Goal: Information Seeking & Learning: Learn about a topic

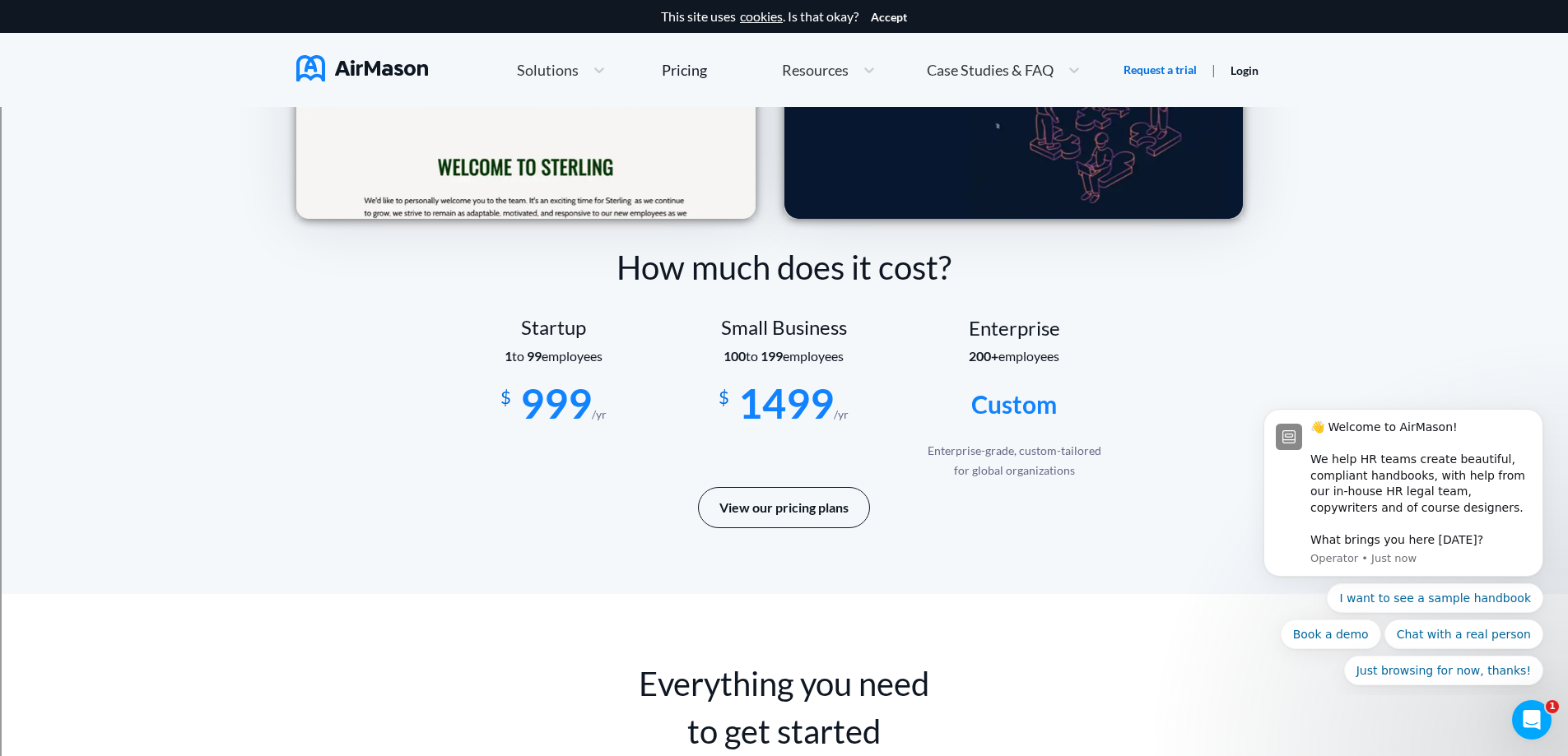
scroll to position [2633, 0]
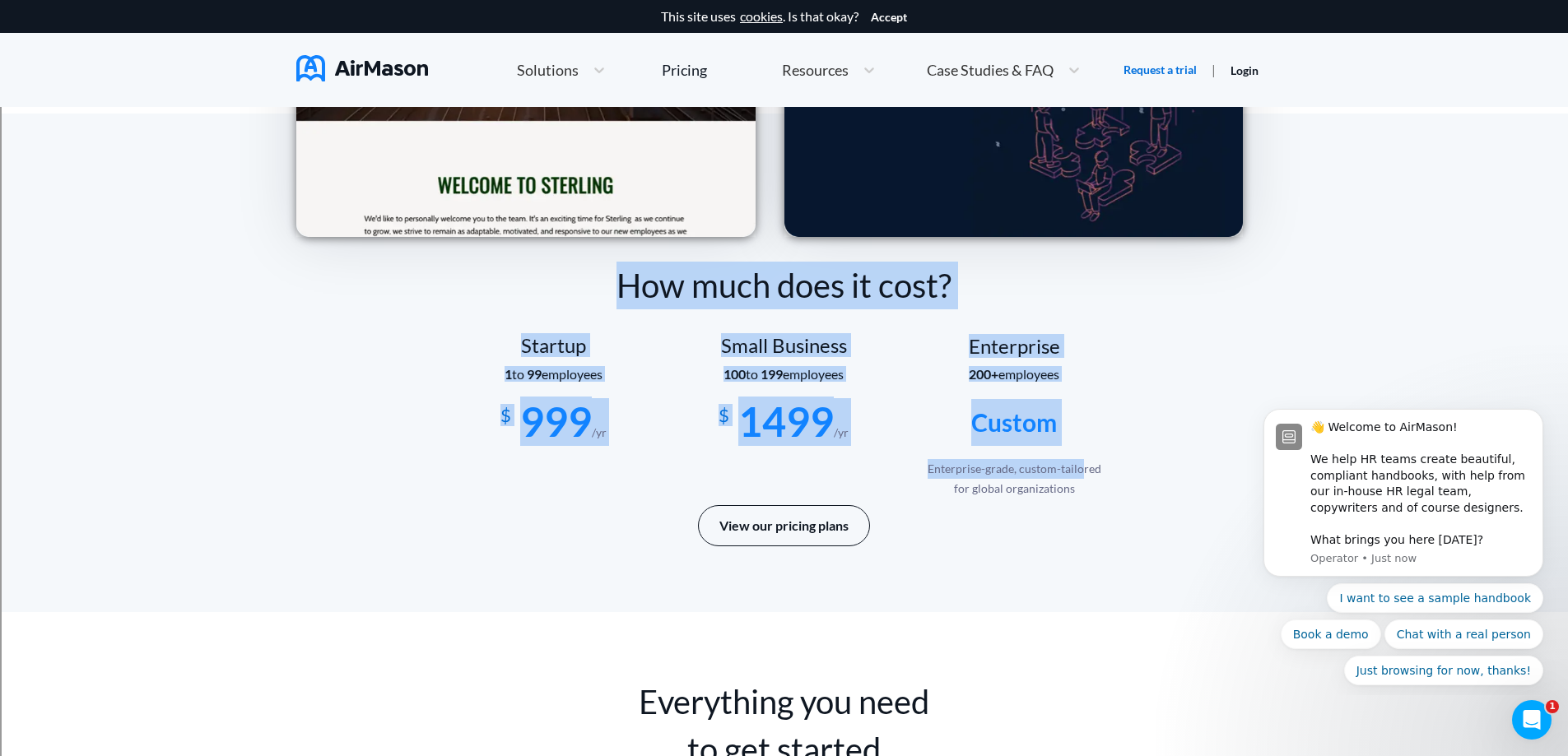
drag, startPoint x: 420, startPoint y: 295, endPoint x: 1113, endPoint y: 463, distance: 713.1
click at [1103, 460] on div "How much does it cost? Startup 1 to 99 employees $ 999 /yr Small Business 100 t…" at bounding box center [784, 404] width 975 height 284
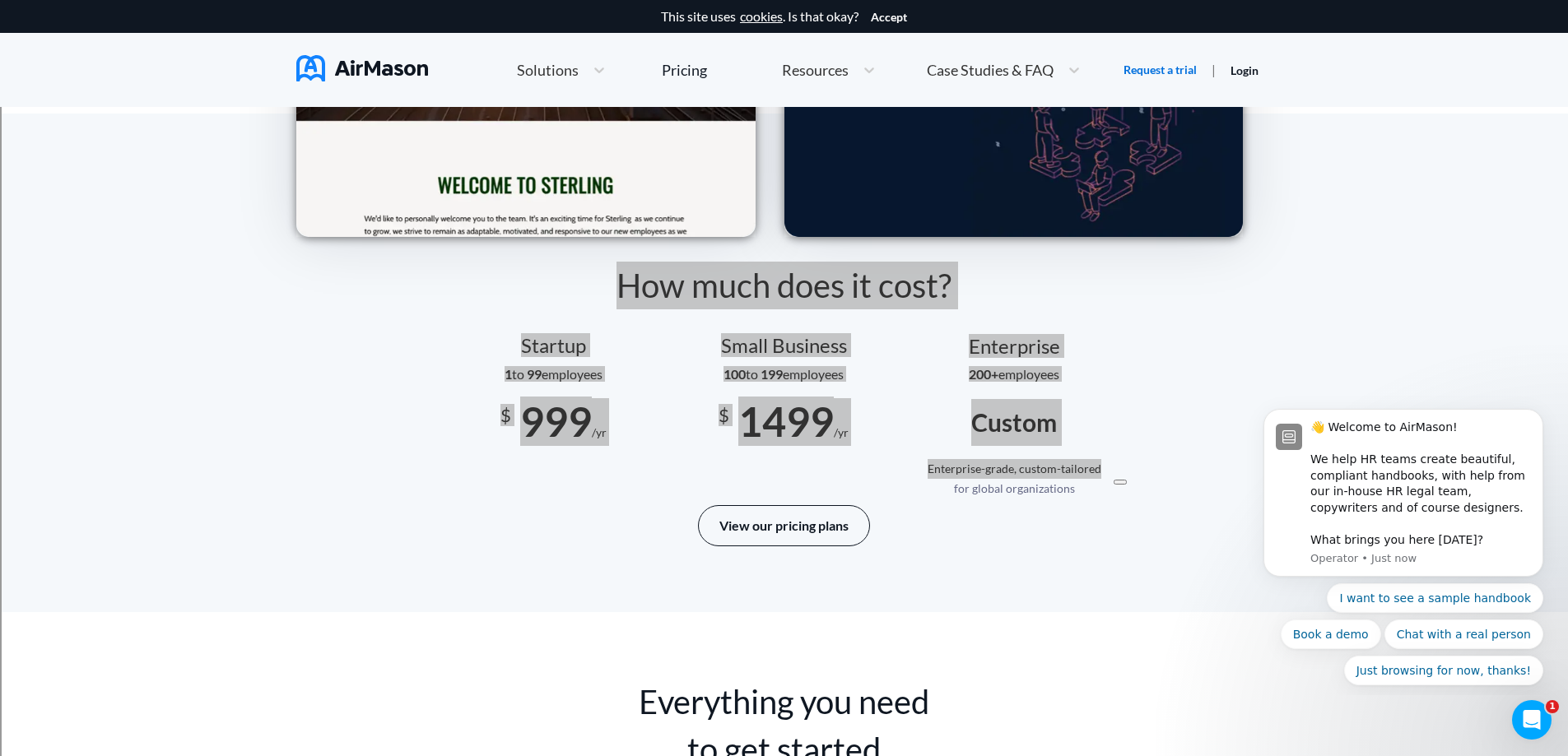
click at [1124, 467] on html at bounding box center [1127, 477] width 41 height 28
click at [1122, 492] on html at bounding box center [1127, 477] width 41 height 28
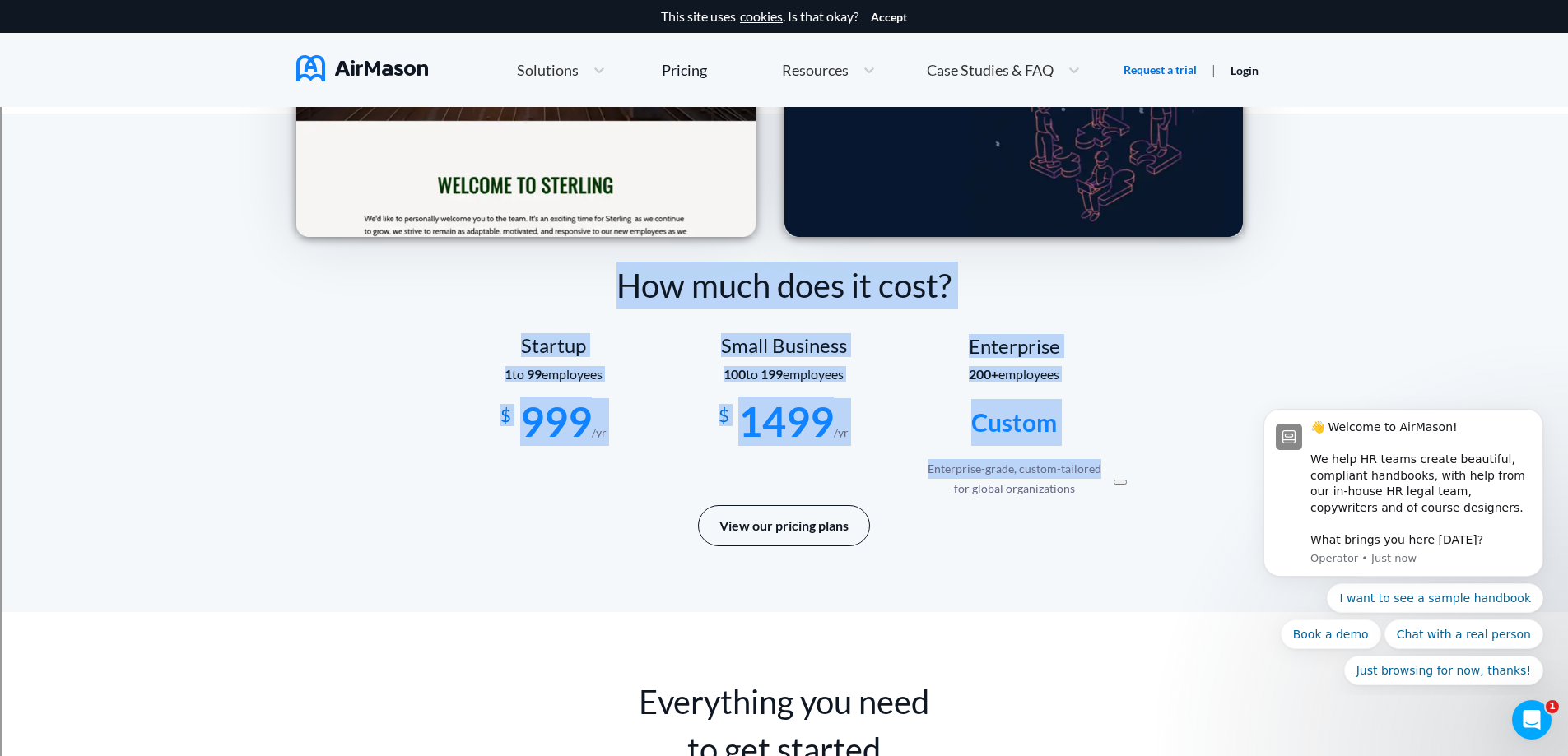
click at [432, 263] on div "How much does it cost?" at bounding box center [784, 286] width 975 height 48
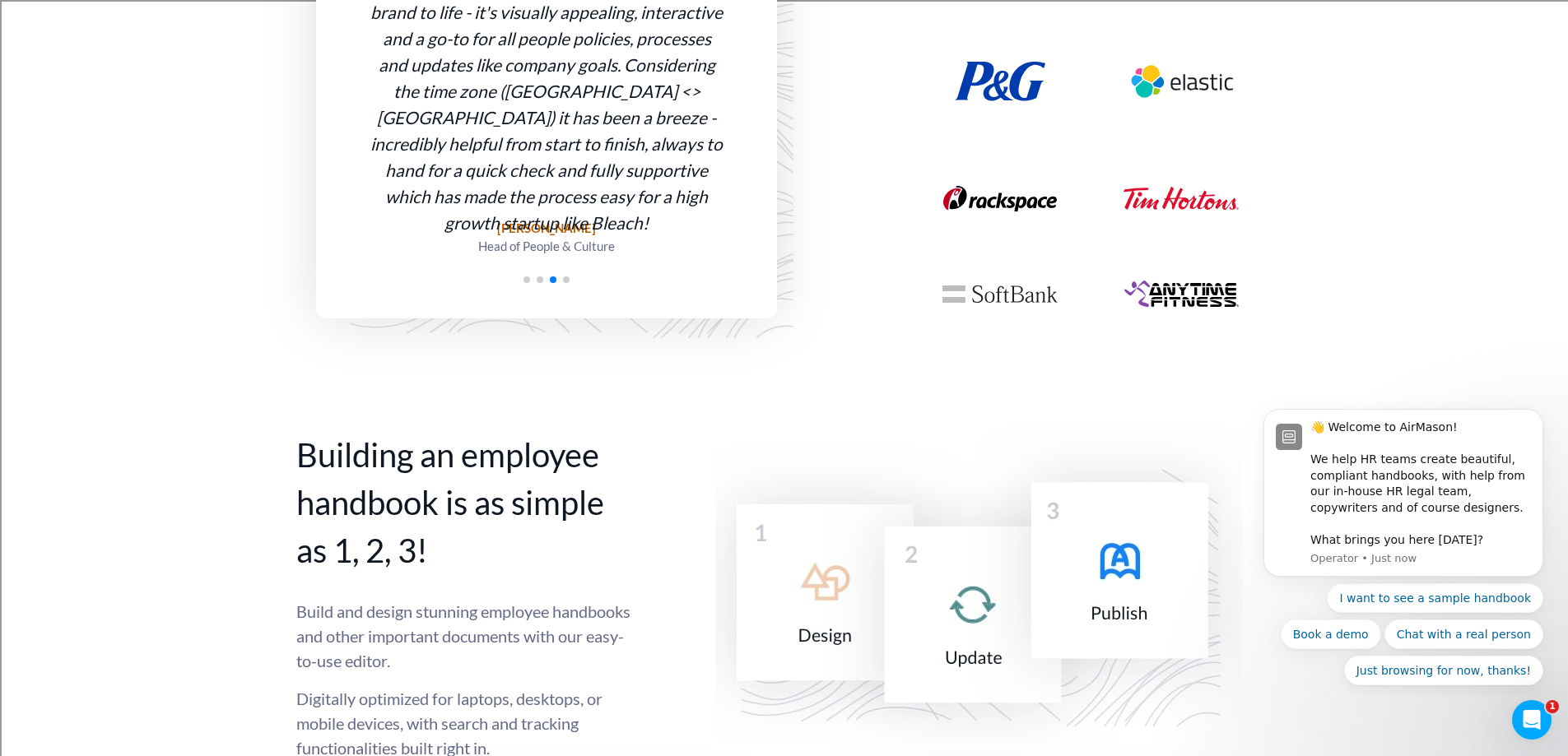
scroll to position [0, 0]
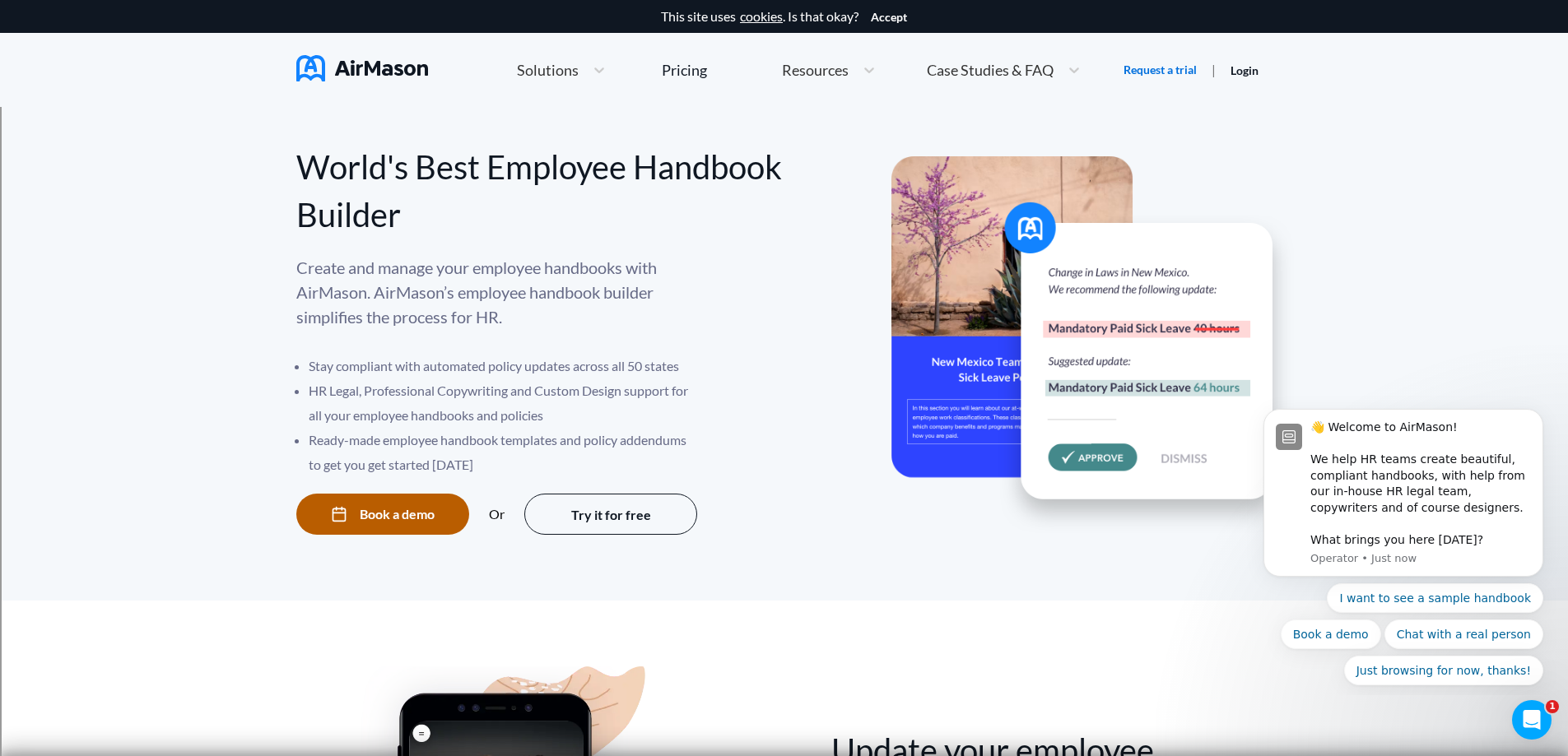
drag, startPoint x: 780, startPoint y: 393, endPoint x: 540, endPoint y: -100, distance: 548.3
click at [681, 70] on div "Pricing" at bounding box center [685, 70] width 46 height 15
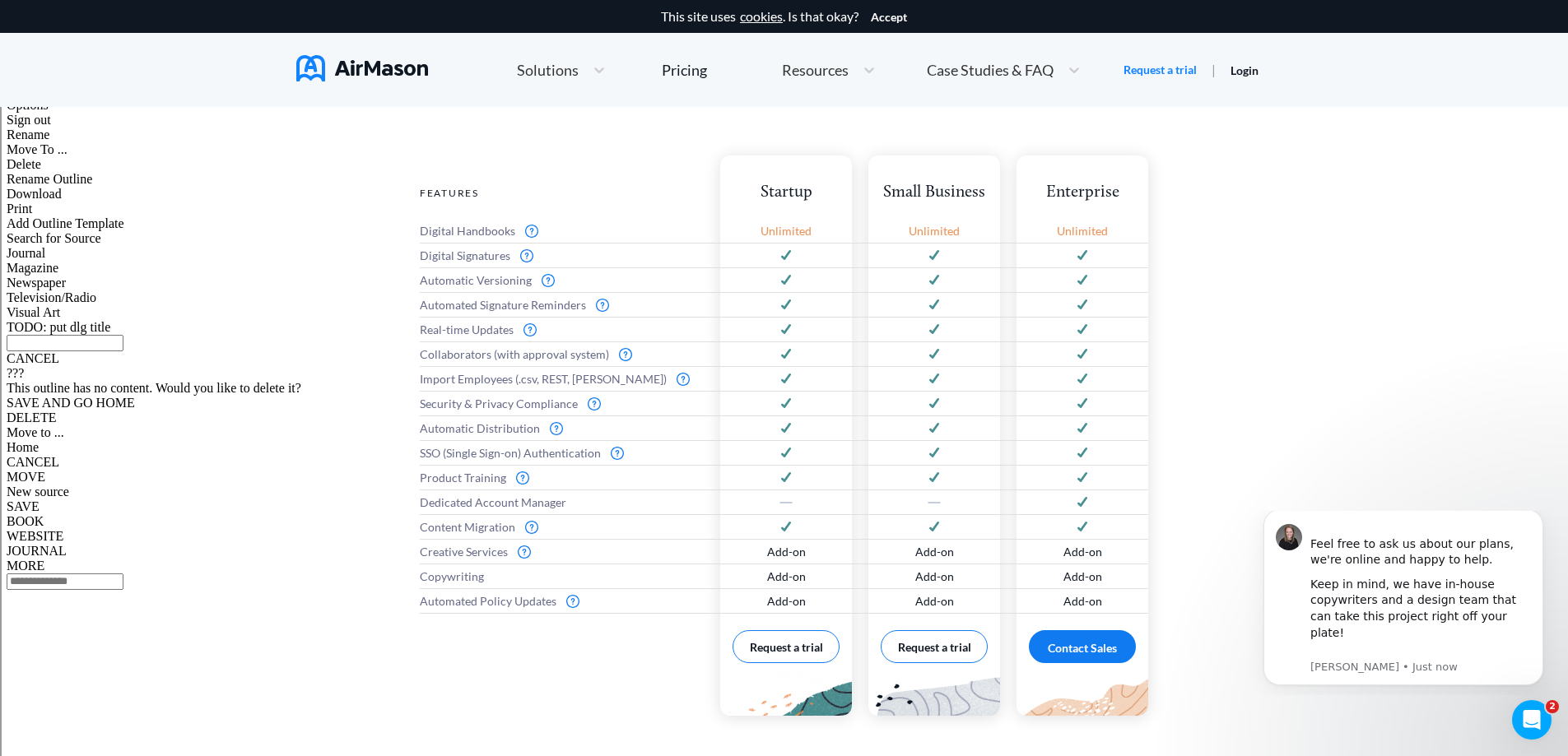
scroll to position [741, 0]
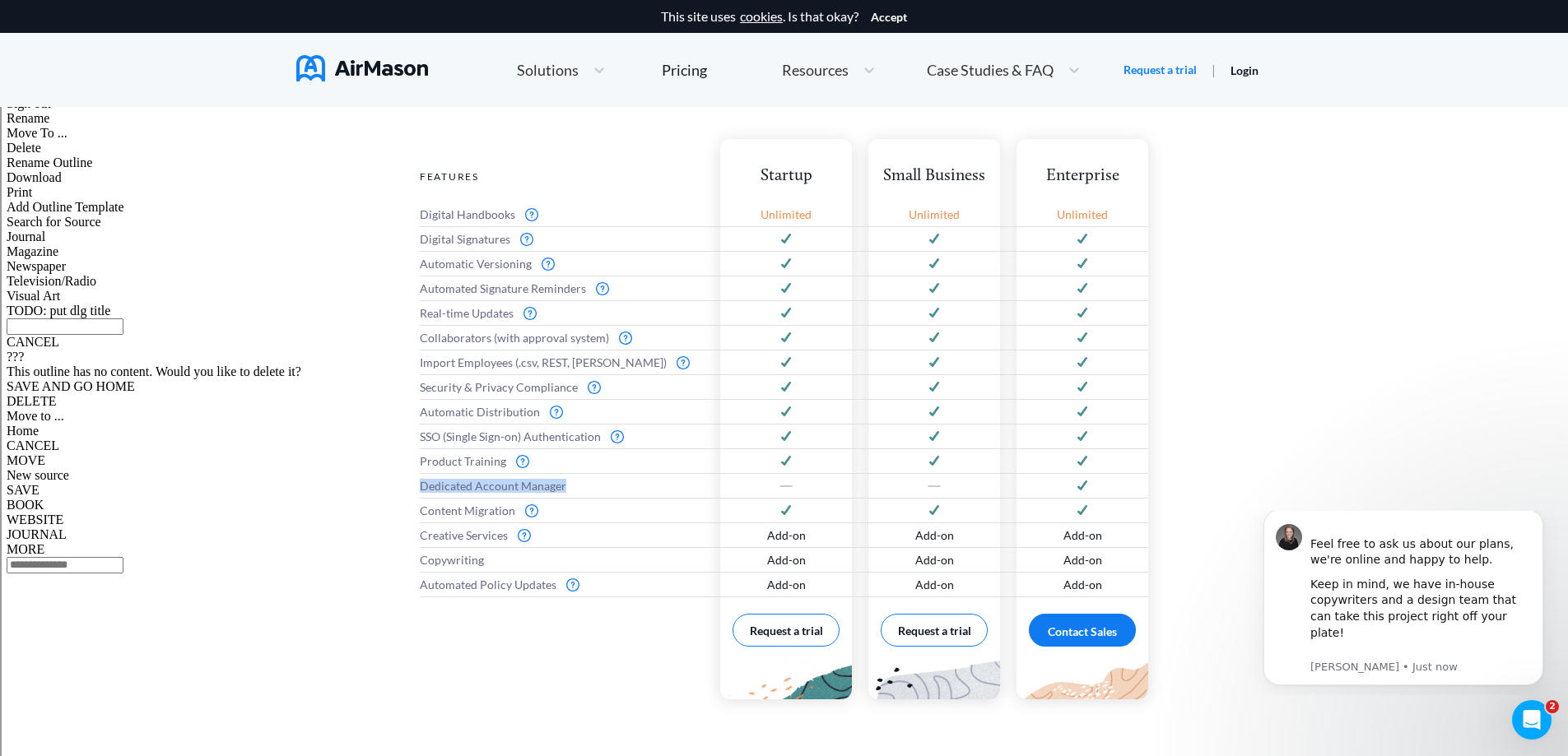
drag, startPoint x: 567, startPoint y: 491, endPoint x: 414, endPoint y: 476, distance: 153.7
click at [414, 476] on div "Everything you need to get started Features Digital Handbooks Digital Signature…" at bounding box center [784, 398] width 1568 height 767
click at [416, 476] on div "Everything you need to get started Features Digital Handbooks Digital Signature…" at bounding box center [784, 398] width 1568 height 767
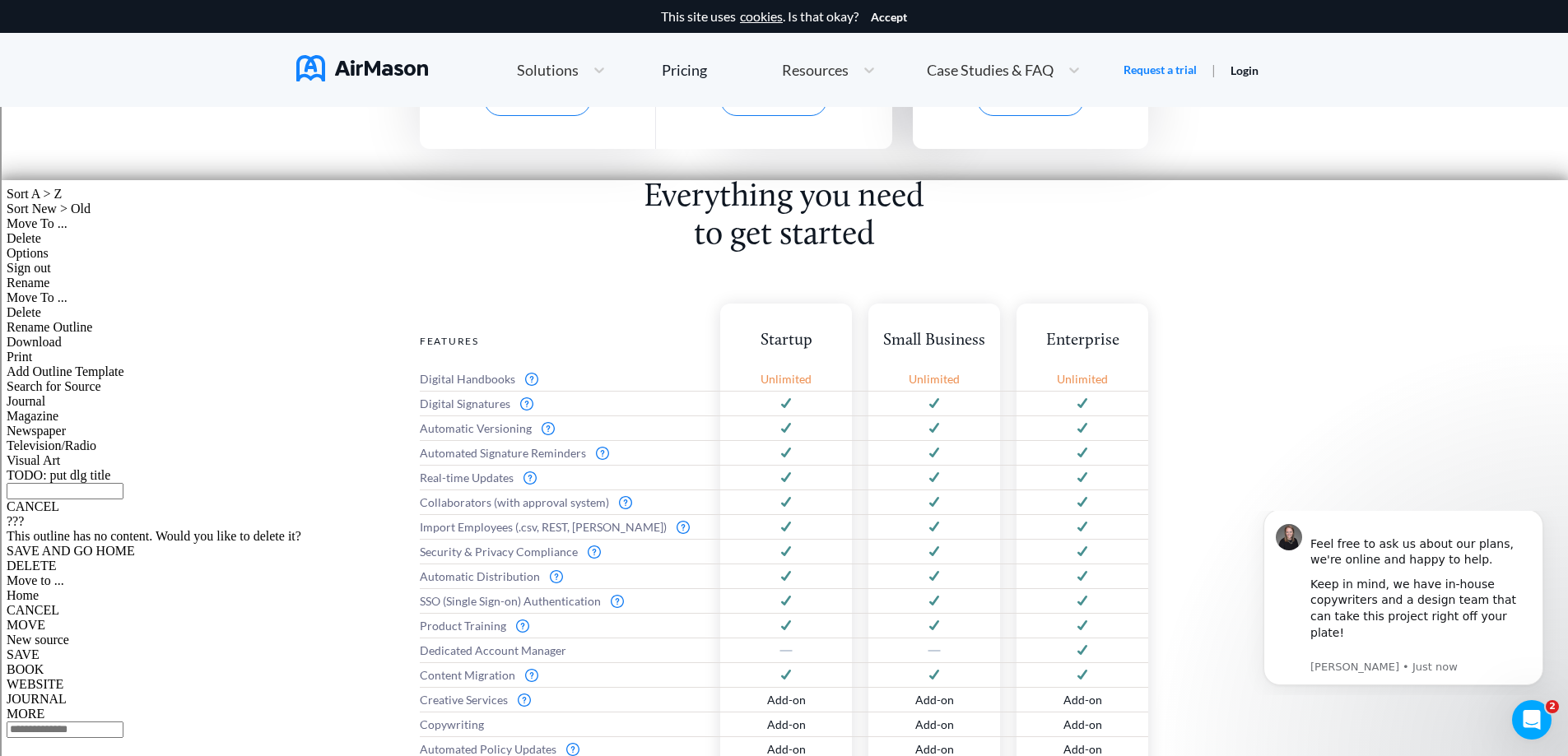
scroll to position [411, 0]
